Goal: Navigation & Orientation: Find specific page/section

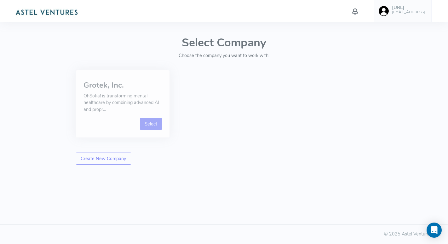
click at [155, 120] on link "Select" at bounding box center [151, 124] width 22 height 12
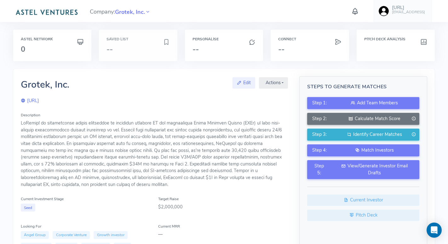
click at [135, 51] on h3 "--" at bounding box center [135, 49] width 56 height 8
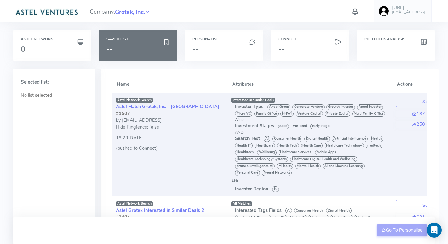
scroll to position [0, 56]
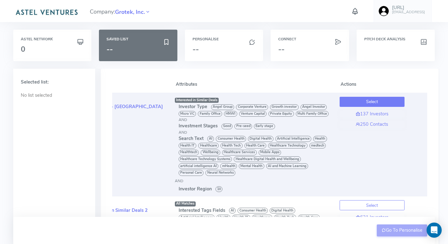
click at [379, 102] on button "Select" at bounding box center [372, 102] width 65 height 10
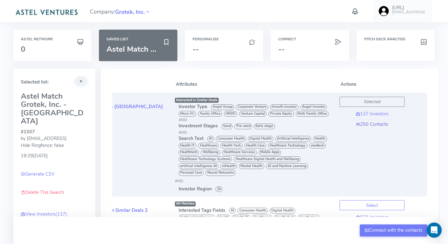
click at [378, 126] on link "250 Contacts" at bounding box center [372, 124] width 65 height 7
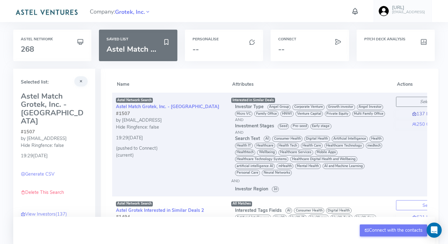
click at [419, 111] on link "137 Investors" at bounding box center [428, 114] width 65 height 7
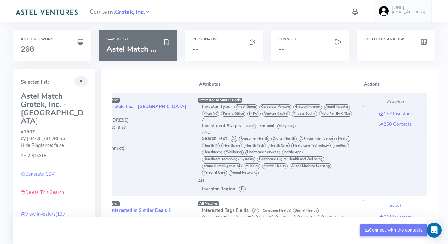
scroll to position [0, 56]
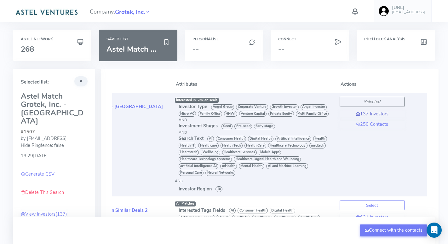
click at [370, 112] on link "137 Investors" at bounding box center [372, 114] width 65 height 7
